Goal: Find contact information: Find contact information

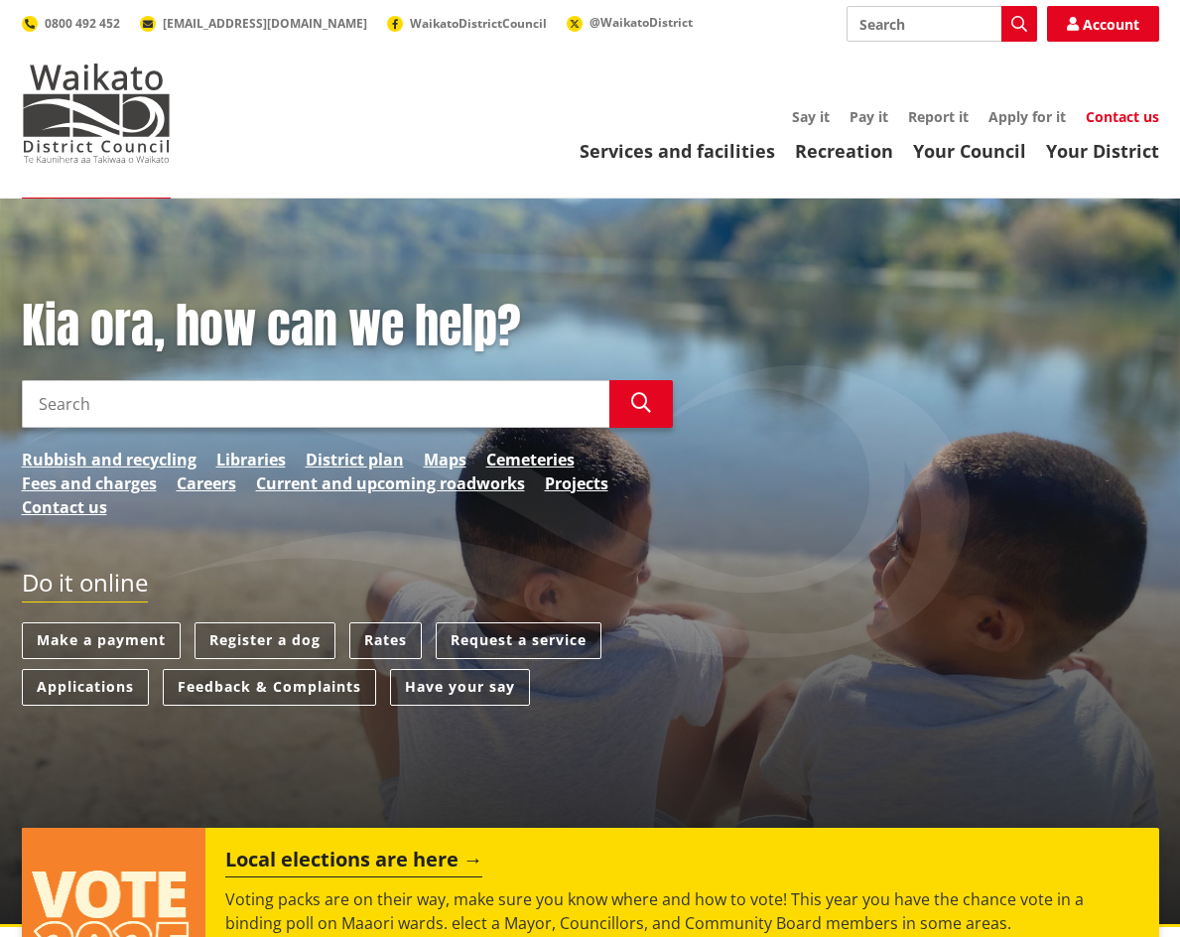
click at [1106, 109] on link "Contact us" at bounding box center [1122, 116] width 73 height 19
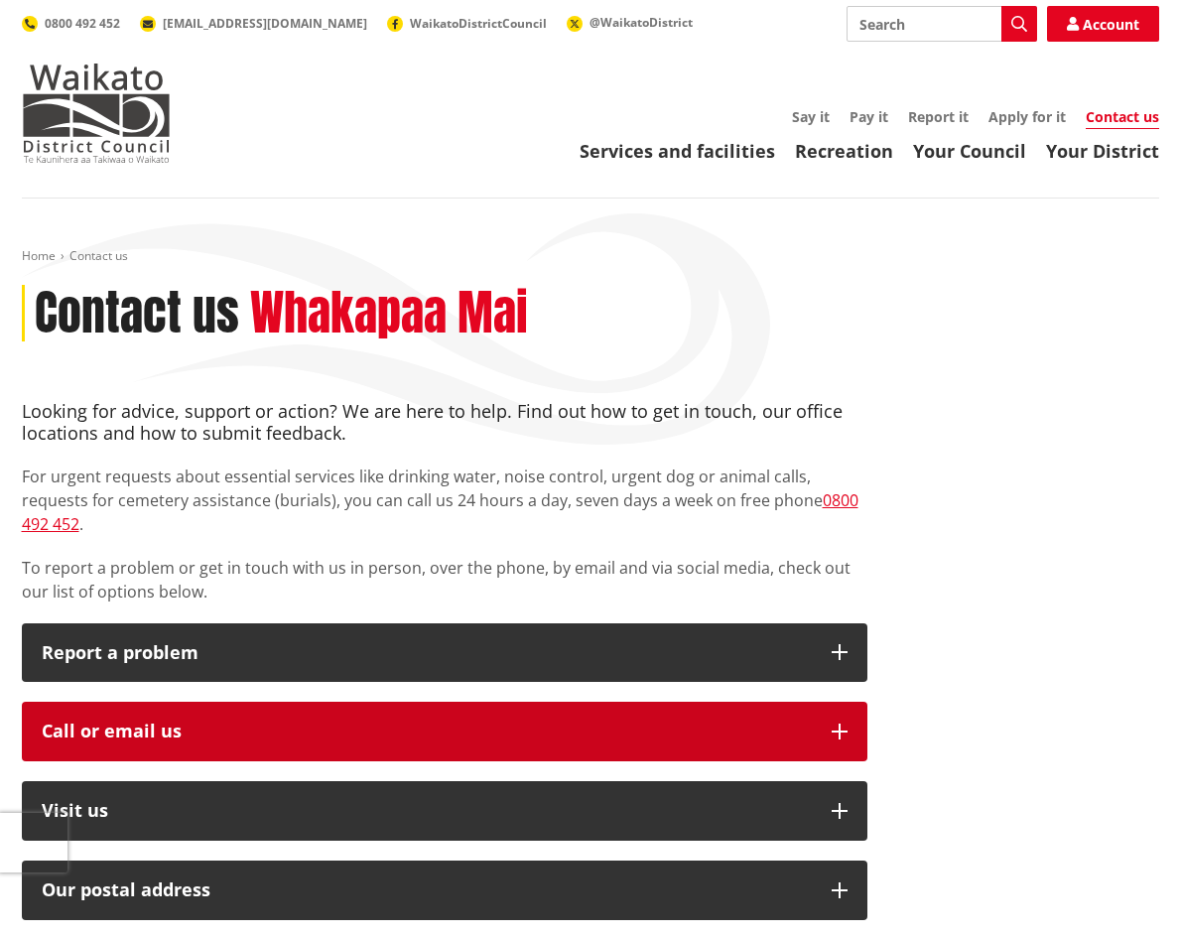
click at [841, 724] on icon "button" at bounding box center [840, 732] width 16 height 16
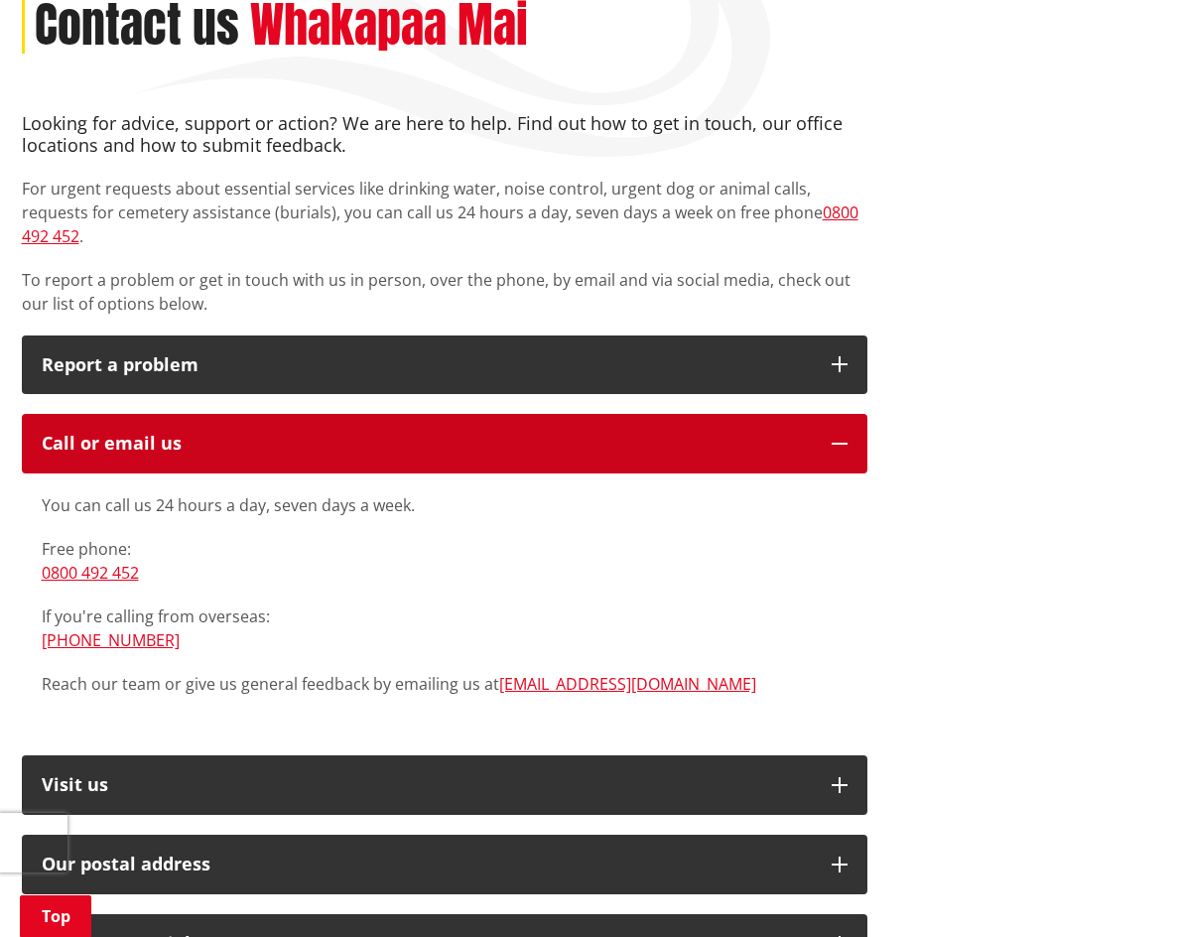
scroll to position [397, 0]
